Goal: Task Accomplishment & Management: Manage account settings

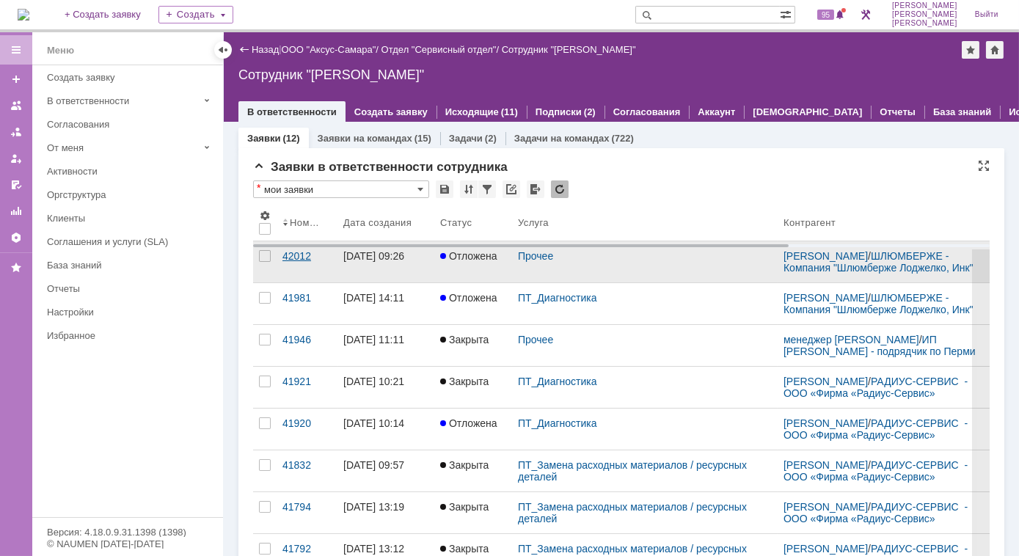
click at [306, 262] on div "42012" at bounding box center [306, 256] width 49 height 12
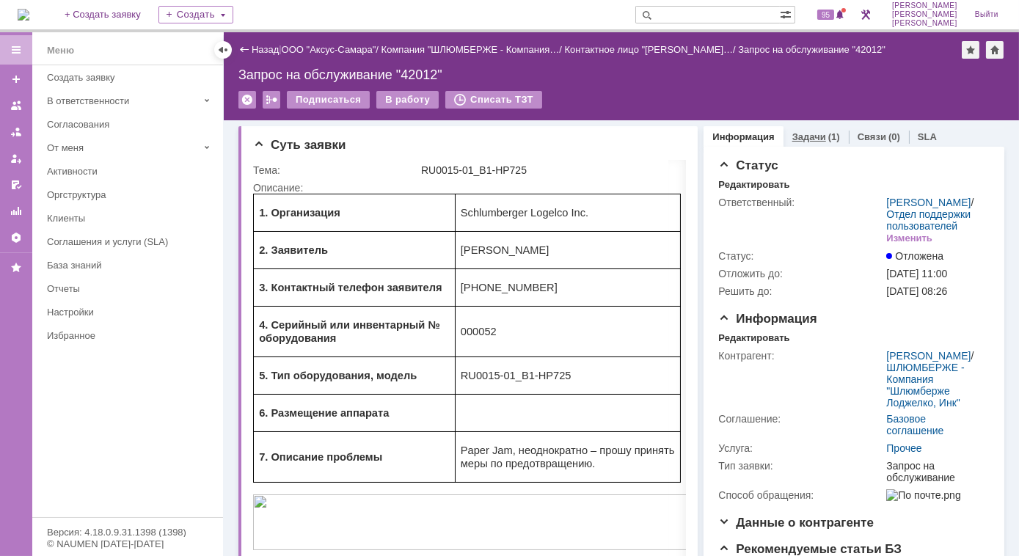
click at [796, 138] on link "Задачи" at bounding box center [809, 136] width 34 height 11
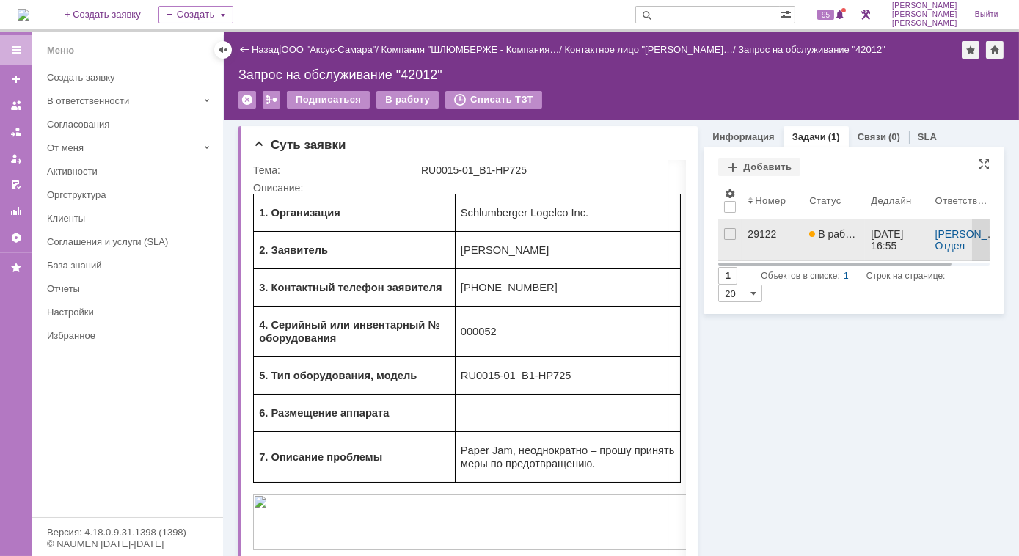
click at [823, 232] on span "В работе" at bounding box center [834, 234] width 51 height 12
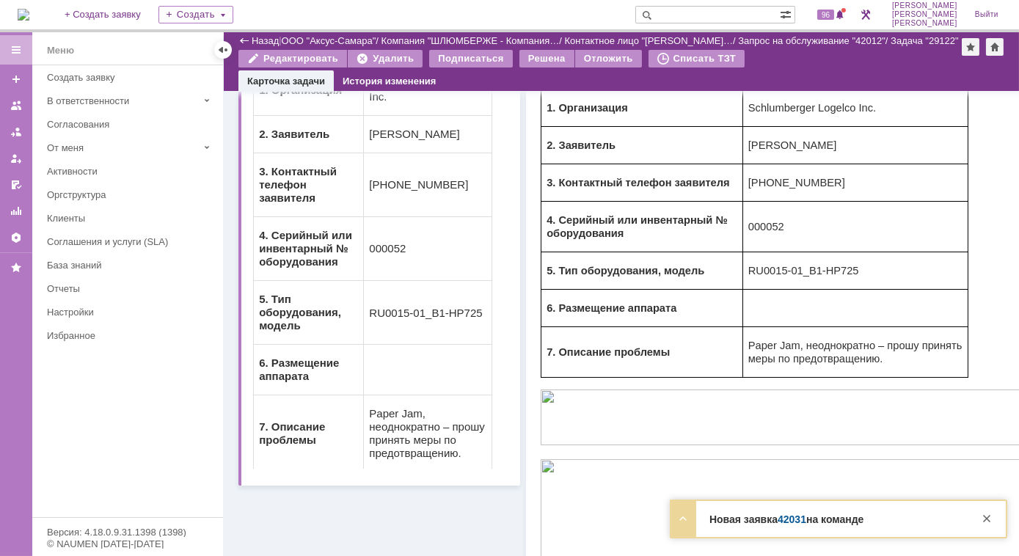
scroll to position [333, 0]
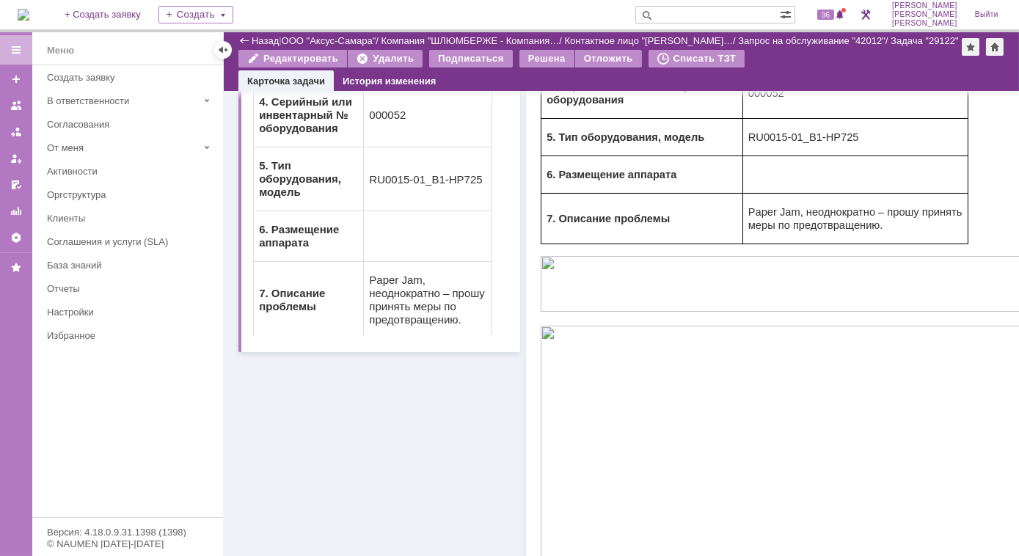
click at [29, 9] on img at bounding box center [24, 15] width 12 height 12
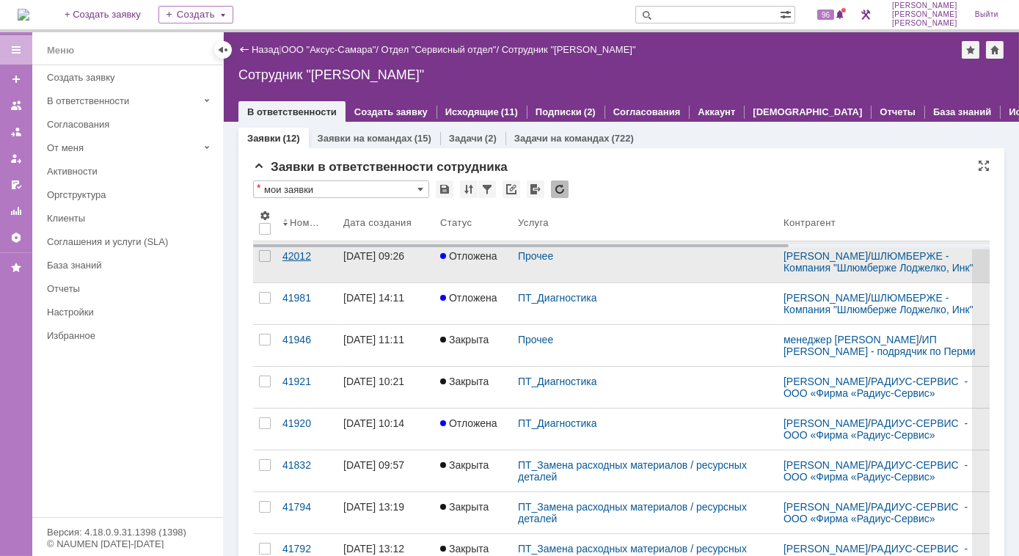
click at [296, 271] on link "42012" at bounding box center [307, 261] width 61 height 41
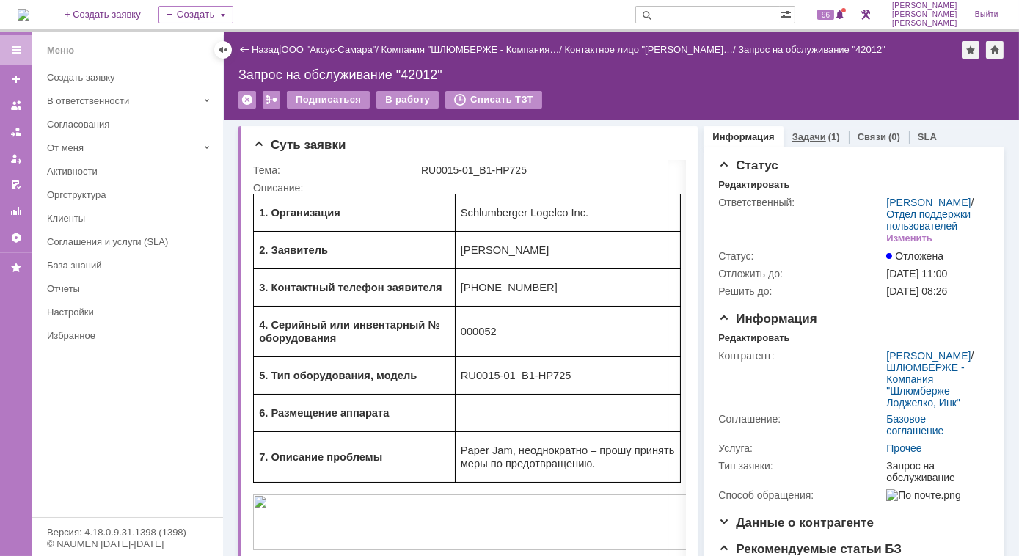
click at [792, 142] on div "Задачи (1)" at bounding box center [815, 136] width 65 height 21
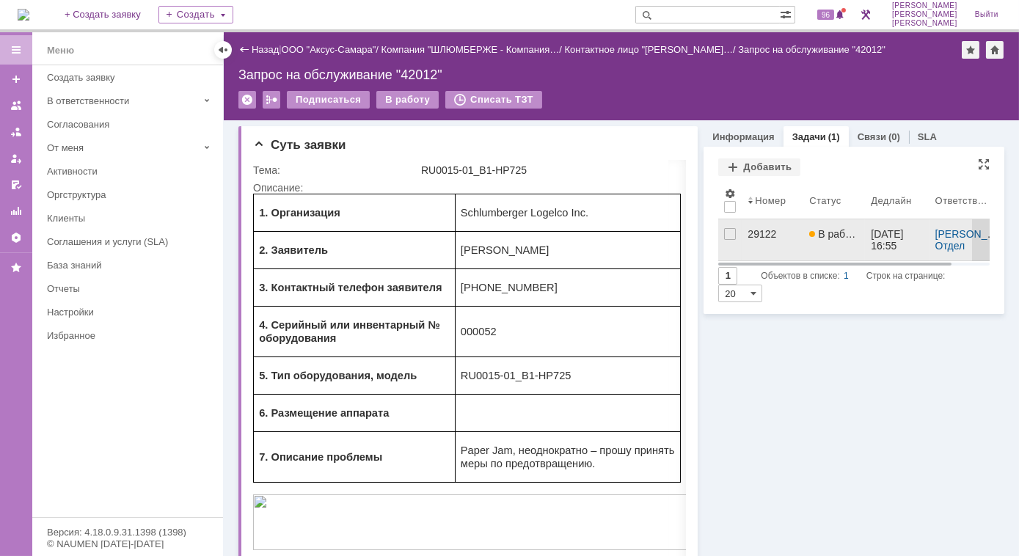
click at [755, 231] on div "29122" at bounding box center [773, 234] width 50 height 12
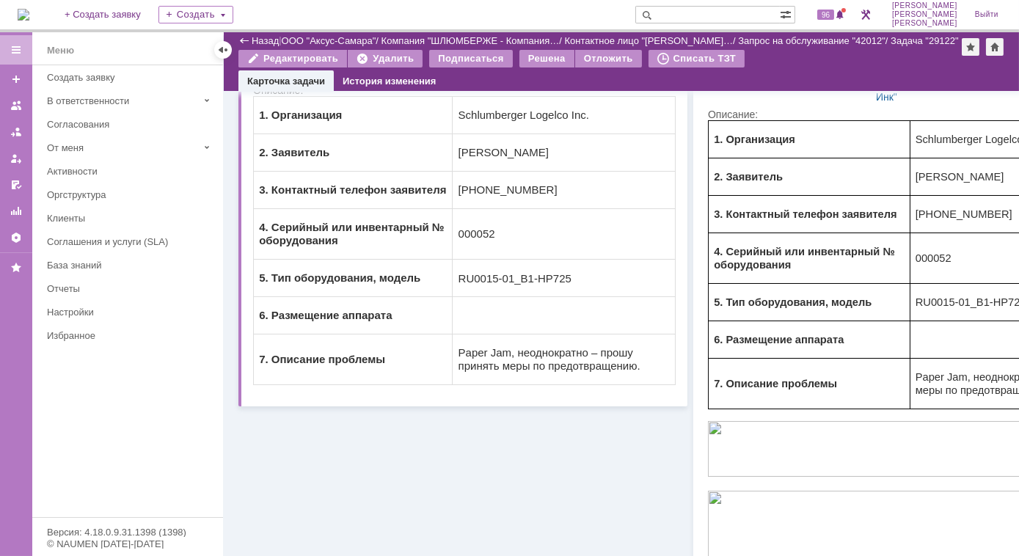
scroll to position [25, 0]
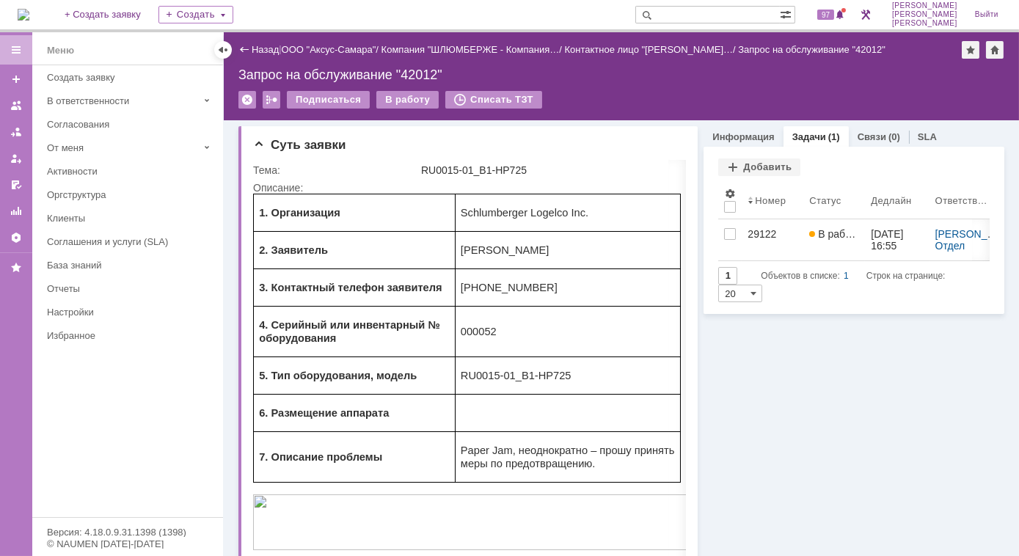
click at [746, 14] on input "text" at bounding box center [707, 15] width 145 height 18
type input "28985"
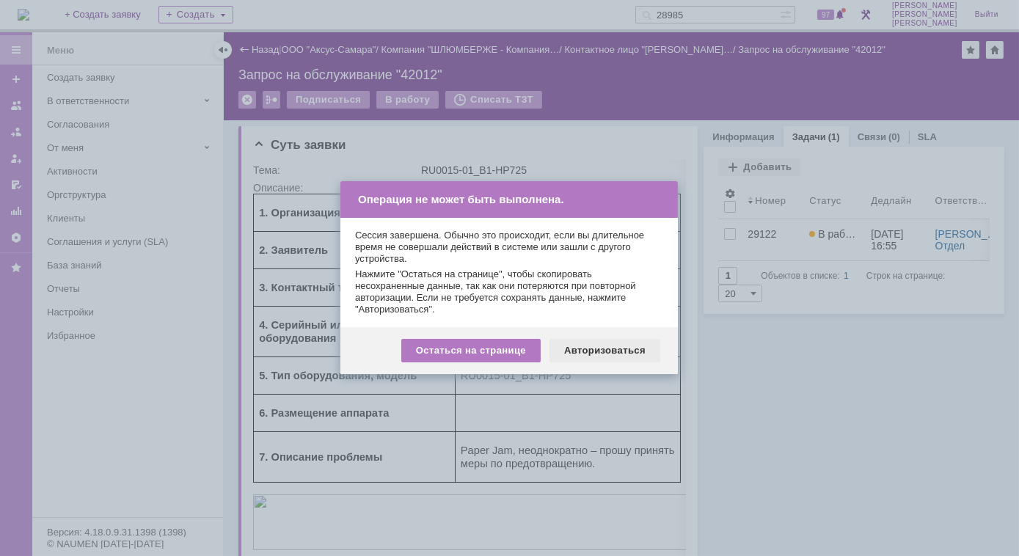
drag, startPoint x: 602, startPoint y: 359, endPoint x: 350, endPoint y: 164, distance: 318.5
click at [602, 359] on div "Авторизоваться" at bounding box center [604, 350] width 111 height 23
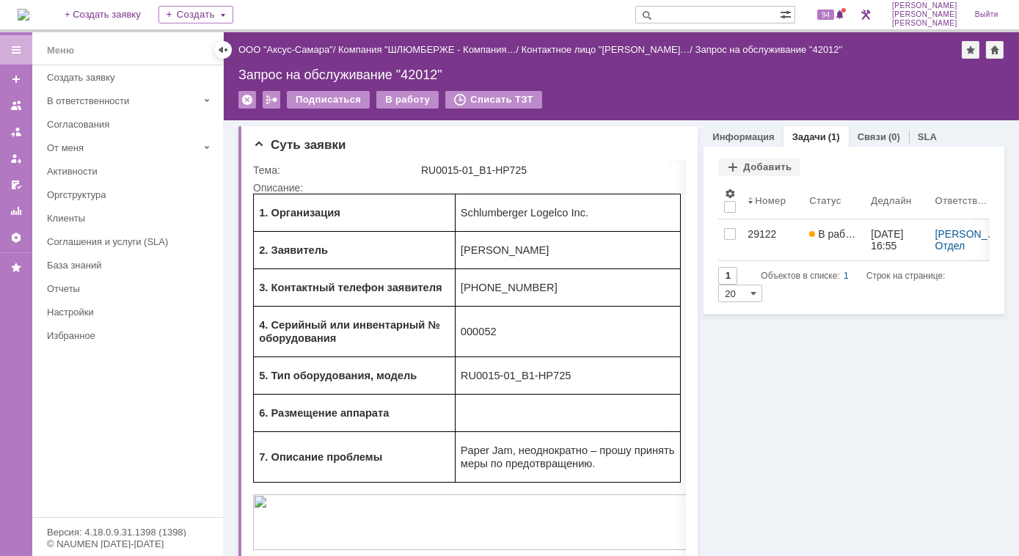
click at [714, 13] on input "text" at bounding box center [707, 15] width 145 height 18
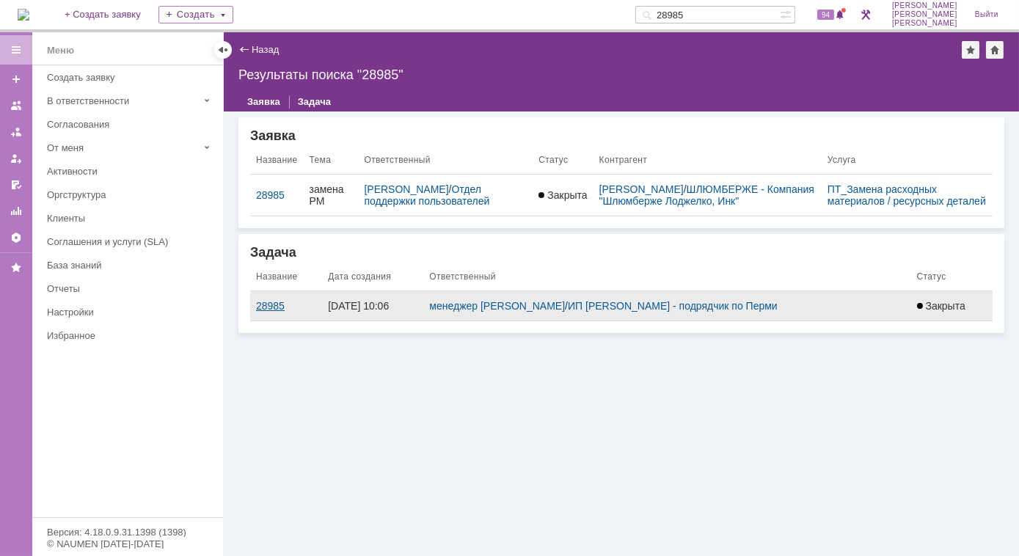
click at [276, 312] on div "28985" at bounding box center [286, 306] width 60 height 12
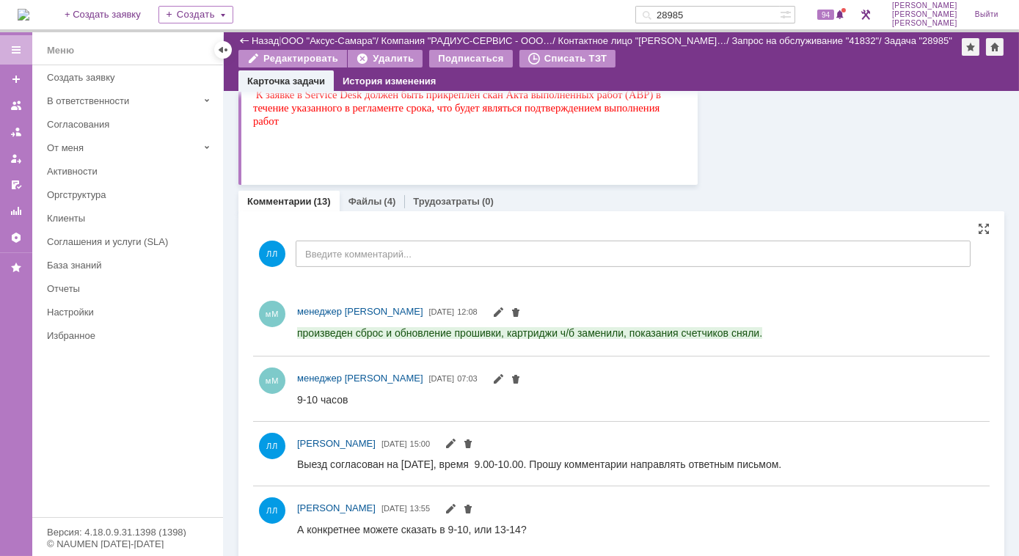
scroll to position [866, 0]
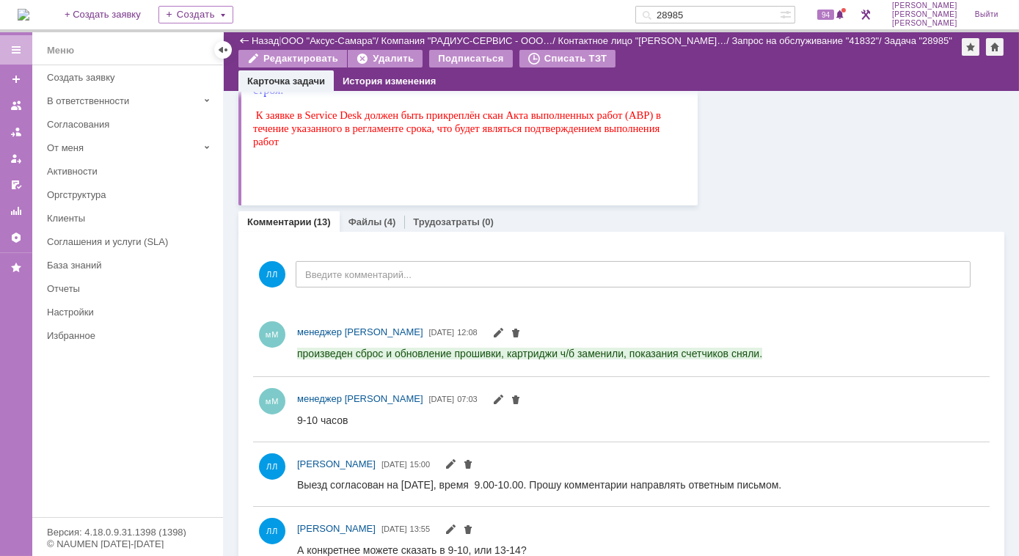
drag, startPoint x: 723, startPoint y: 16, endPoint x: 598, endPoint y: 20, distance: 125.5
click at [598, 20] on div "На домашнюю + Создать заявку Создать 28985 94 [PERSON_NAME]" at bounding box center [509, 16] width 1019 height 32
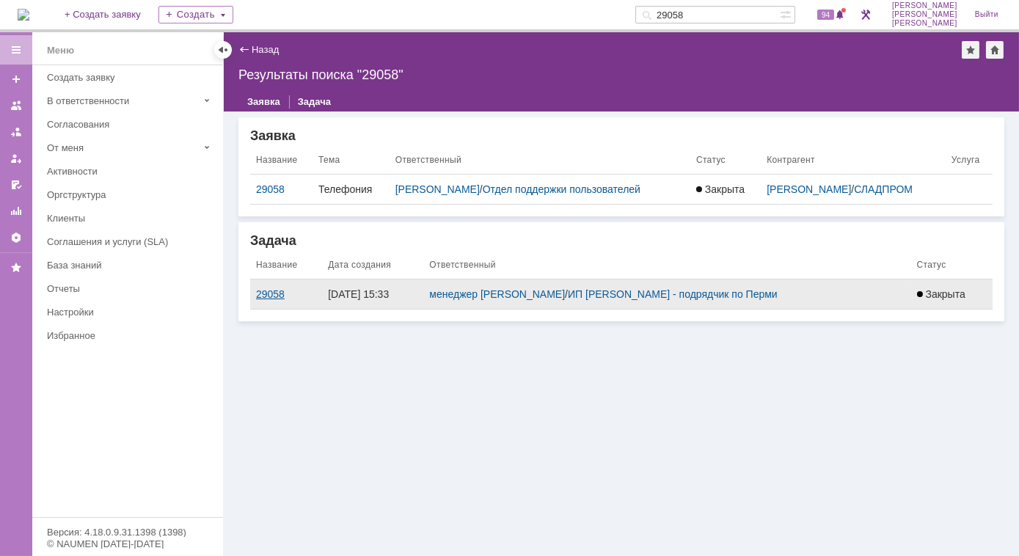
click at [277, 292] on div "29058" at bounding box center [286, 294] width 60 height 12
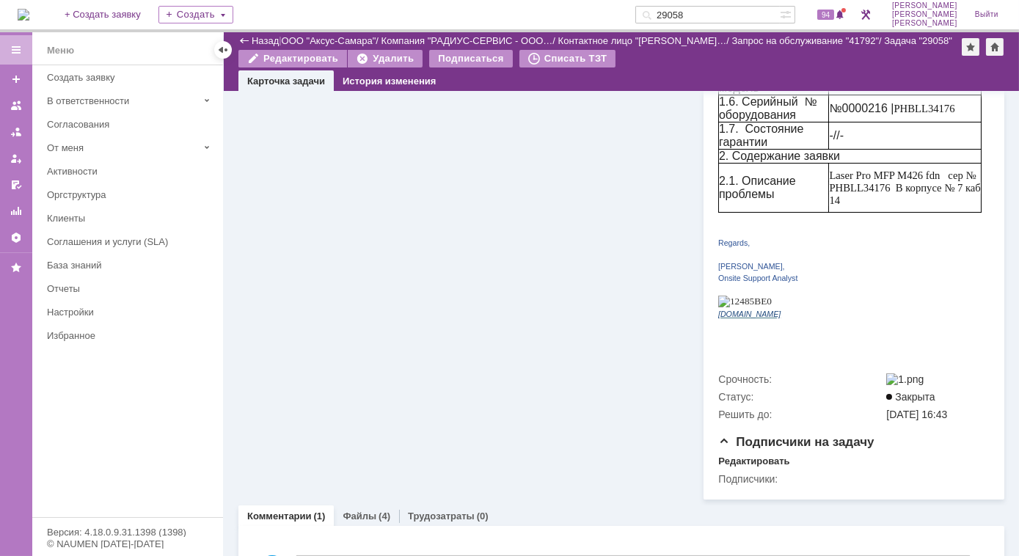
scroll to position [566, 0]
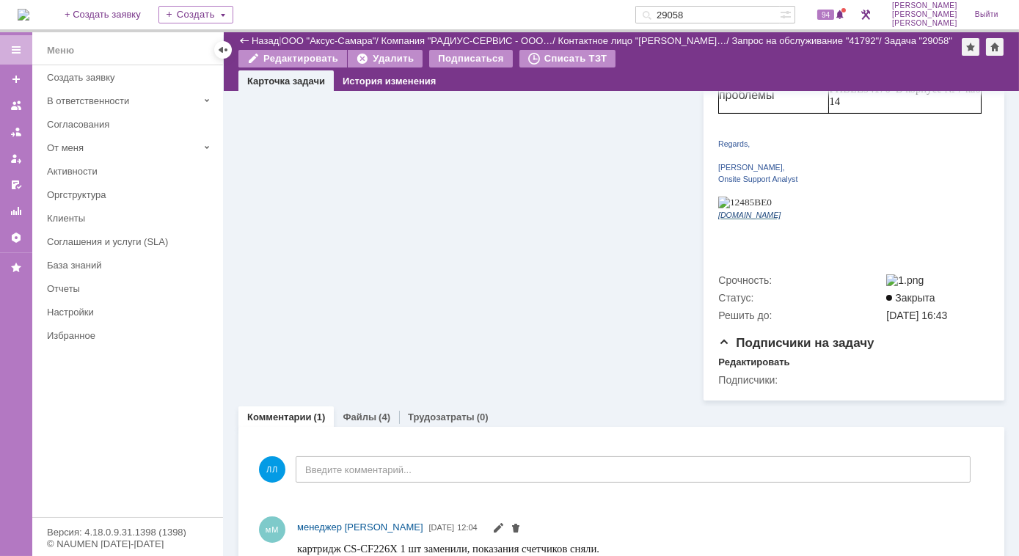
drag, startPoint x: 717, startPoint y: 15, endPoint x: 628, endPoint y: 26, distance: 90.2
click at [628, 26] on div "На домашнюю + Создать заявку Создать 29058 94 [PERSON_NAME]" at bounding box center [509, 16] width 1019 height 32
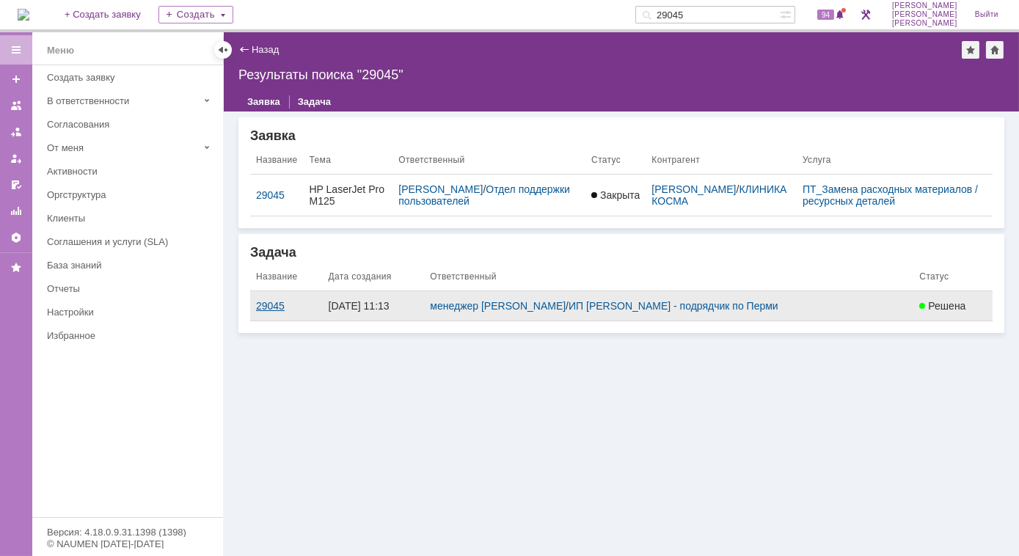
click at [277, 306] on div "29045" at bounding box center [286, 306] width 61 height 12
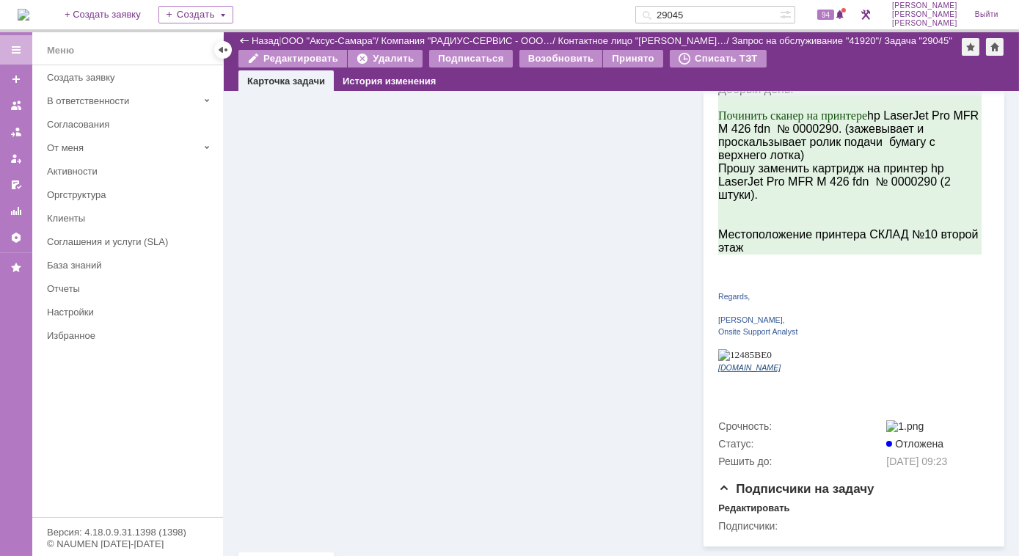
scroll to position [459, 0]
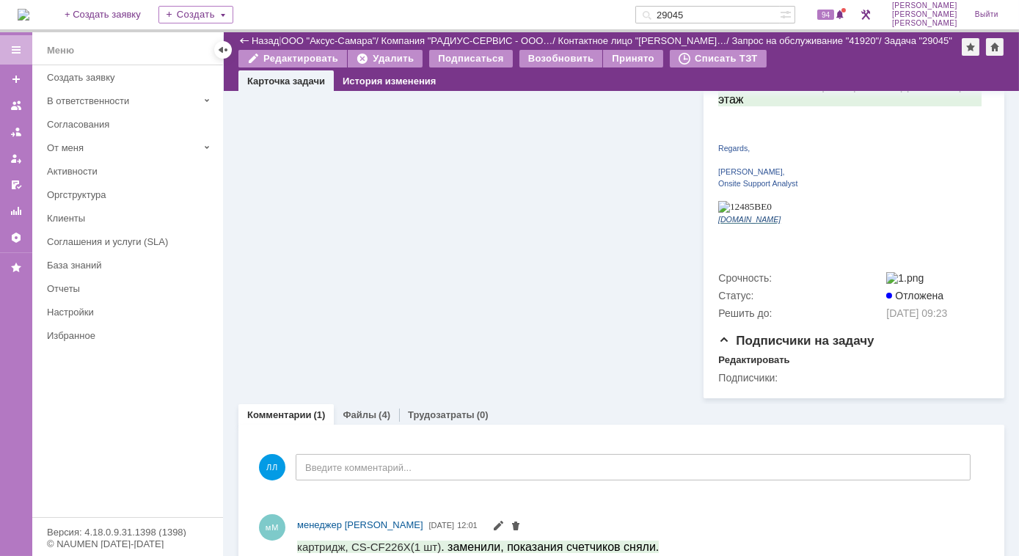
click at [720, 15] on input "29045" at bounding box center [707, 15] width 145 height 18
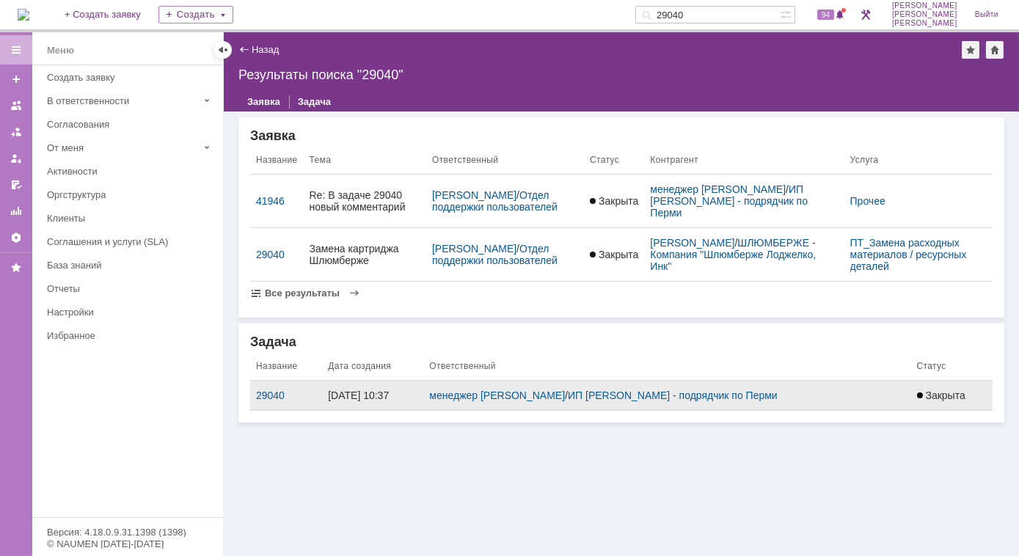
click at [373, 398] on div "[DATE] 10:37" at bounding box center [372, 396] width 89 height 12
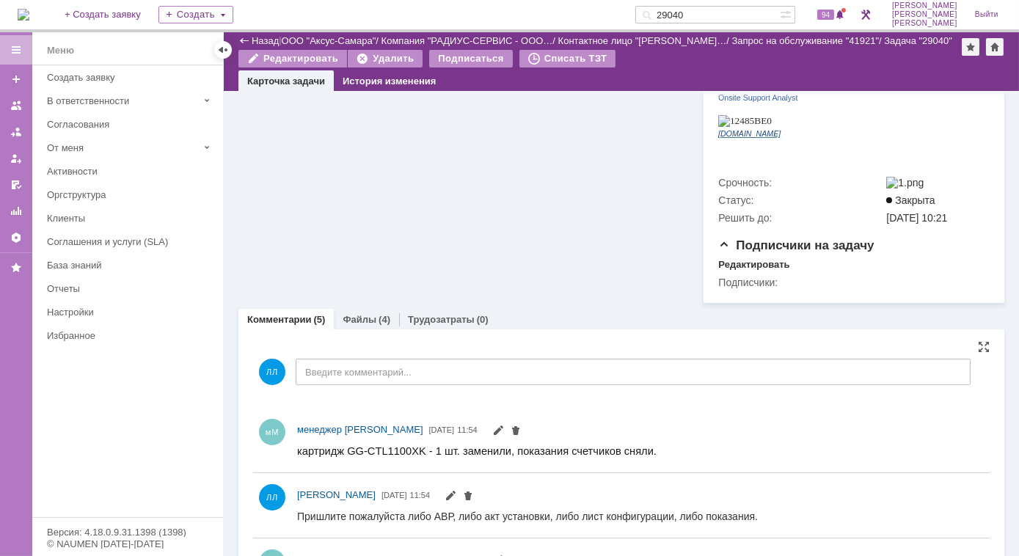
scroll to position [533, 0]
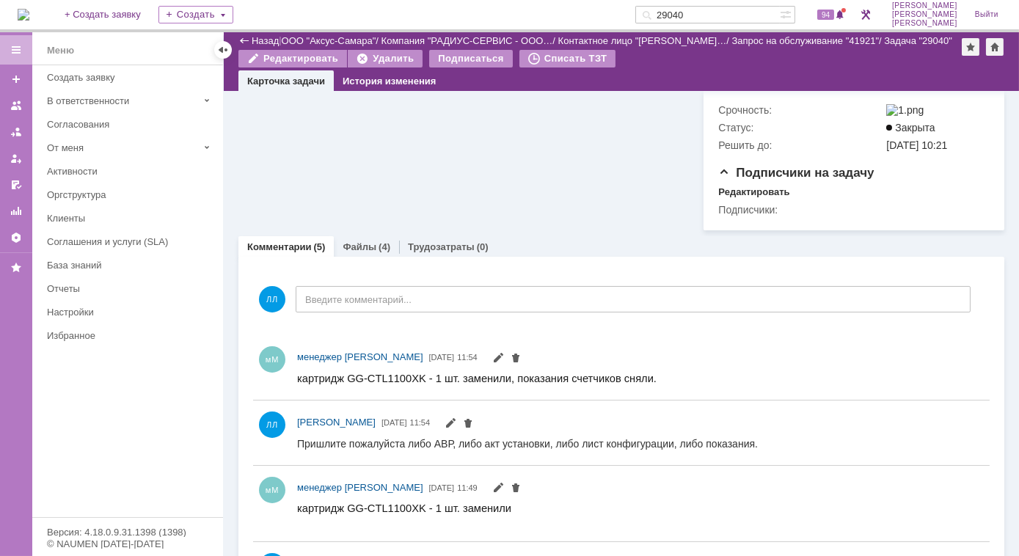
click at [370, 236] on div "Файлы (4)" at bounding box center [366, 246] width 65 height 21
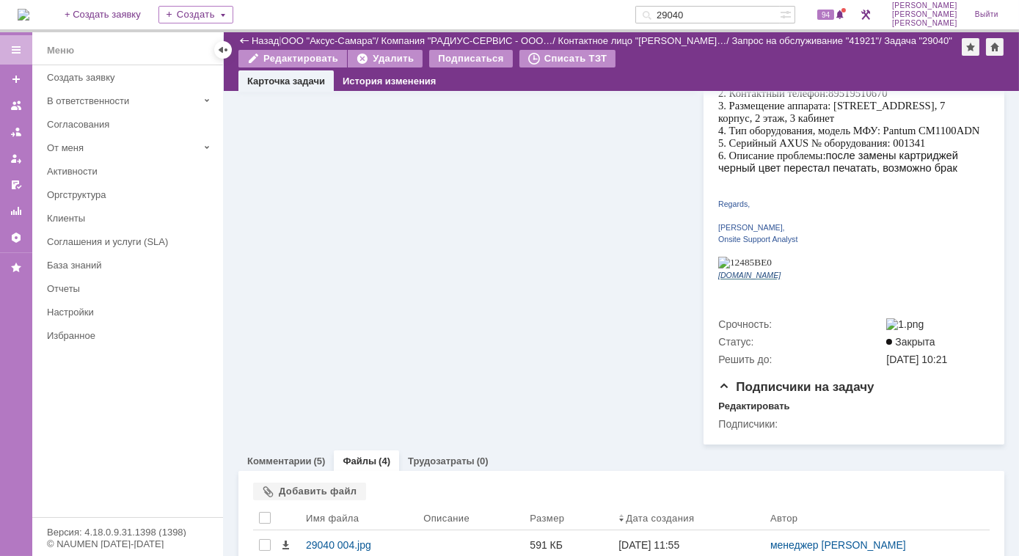
scroll to position [423, 0]
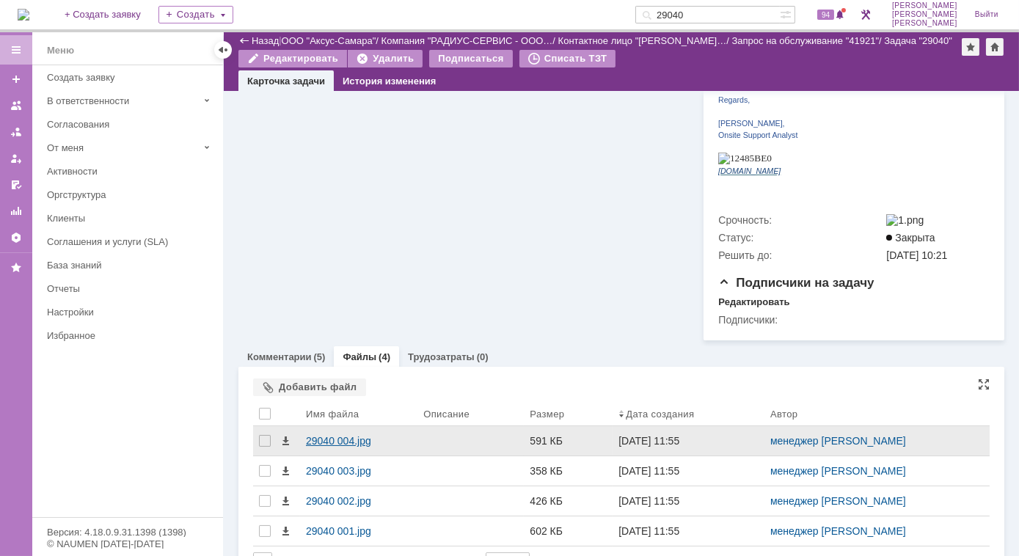
click at [368, 435] on div "29040 004.jpg" at bounding box center [359, 441] width 106 height 12
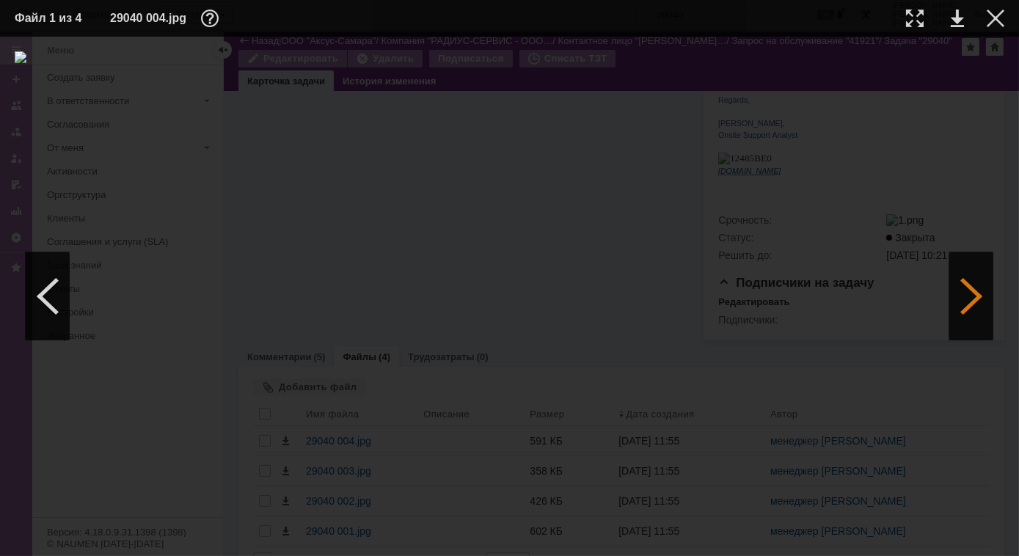
click at [966, 296] on div at bounding box center [971, 296] width 44 height 88
click at [991, 18] on div at bounding box center [996, 19] width 18 height 18
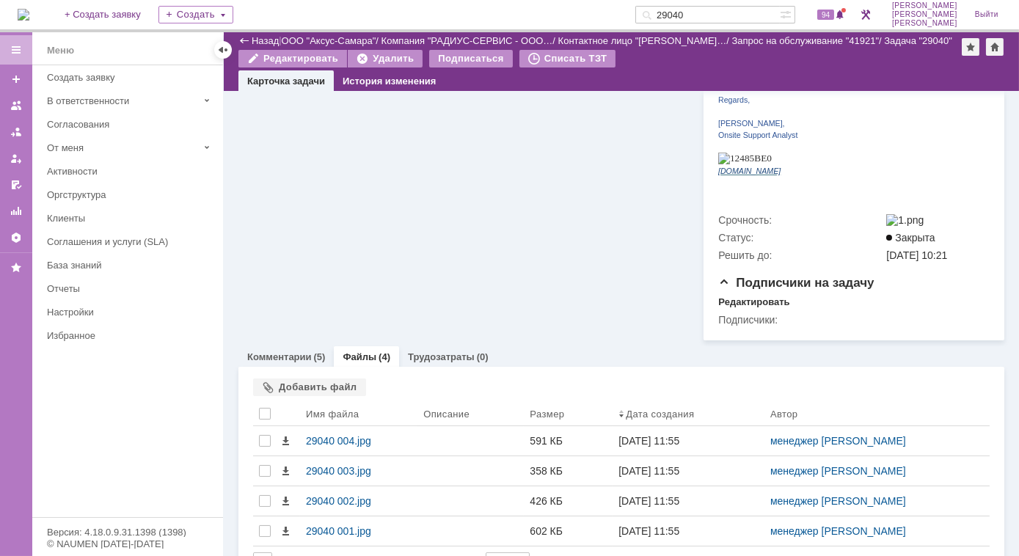
drag, startPoint x: 726, startPoint y: 15, endPoint x: 659, endPoint y: 13, distance: 66.8
click at [659, 13] on div "На домашнюю + Создать заявку Создать 29040 94 [PERSON_NAME]" at bounding box center [509, 16] width 1019 height 32
type input "28960"
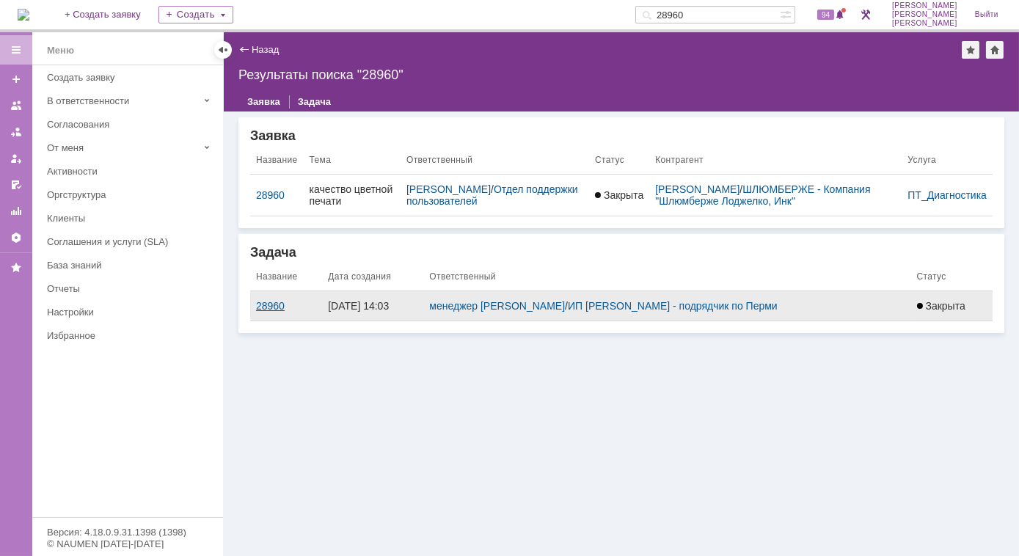
click at [266, 307] on div "28960" at bounding box center [286, 306] width 60 height 12
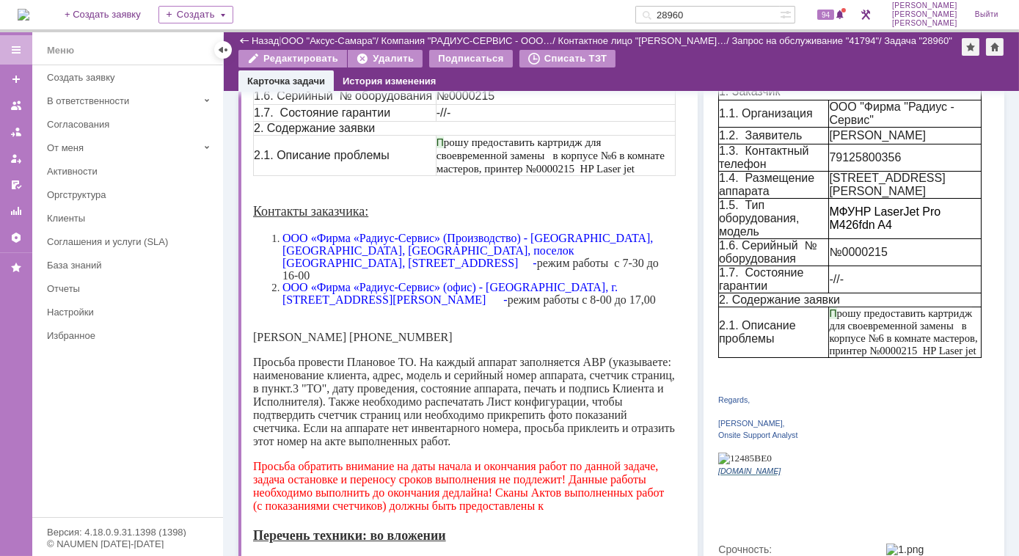
scroll to position [266, 0]
